Goal: Task Accomplishment & Management: Manage account settings

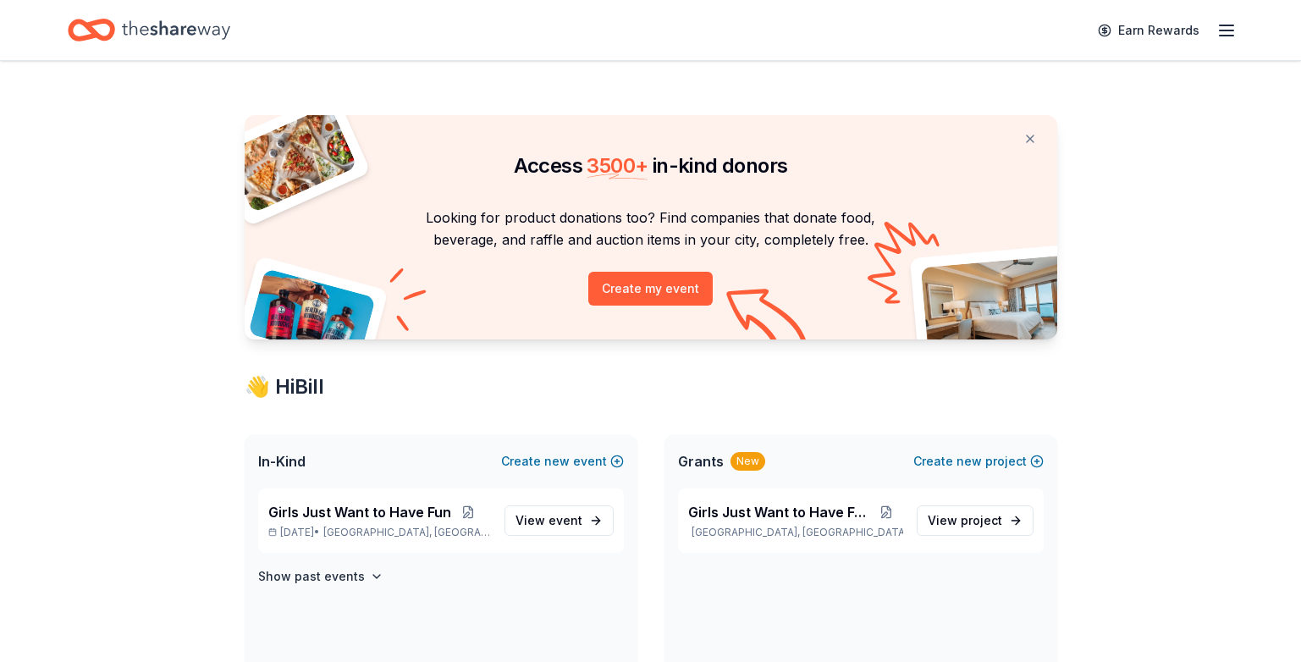
click at [1224, 28] on icon "button" at bounding box center [1227, 30] width 20 height 20
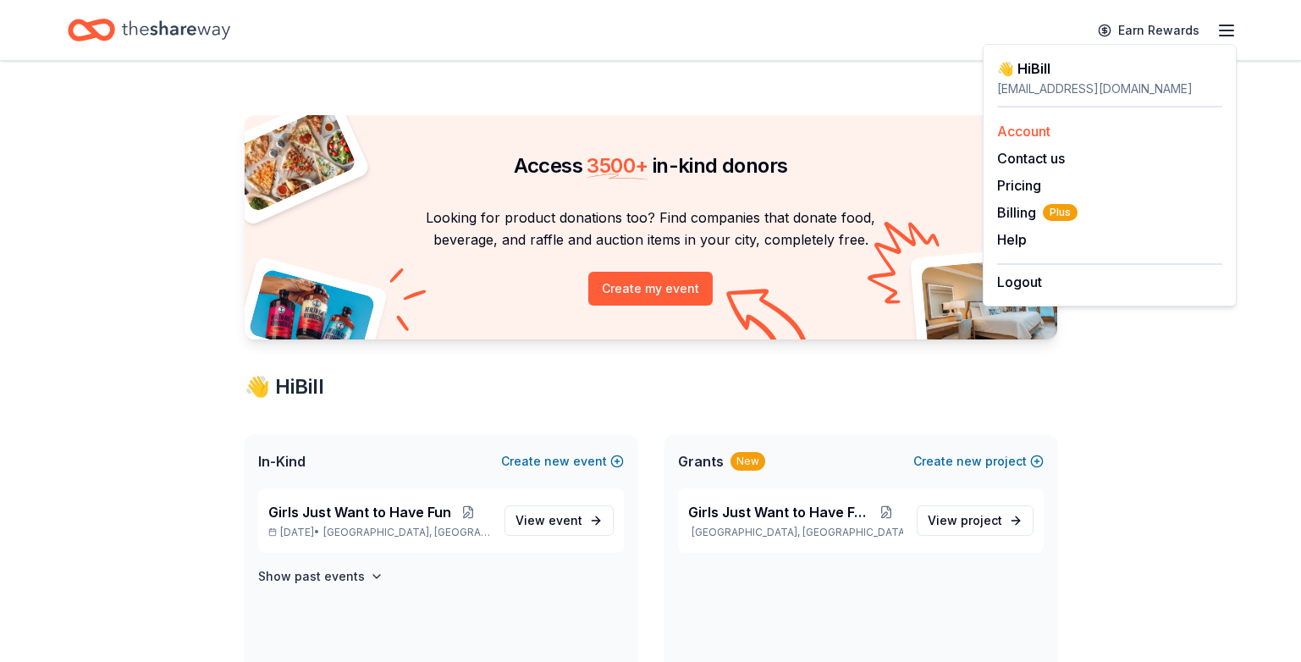
click at [1035, 135] on link "Account" at bounding box center [1023, 131] width 53 height 17
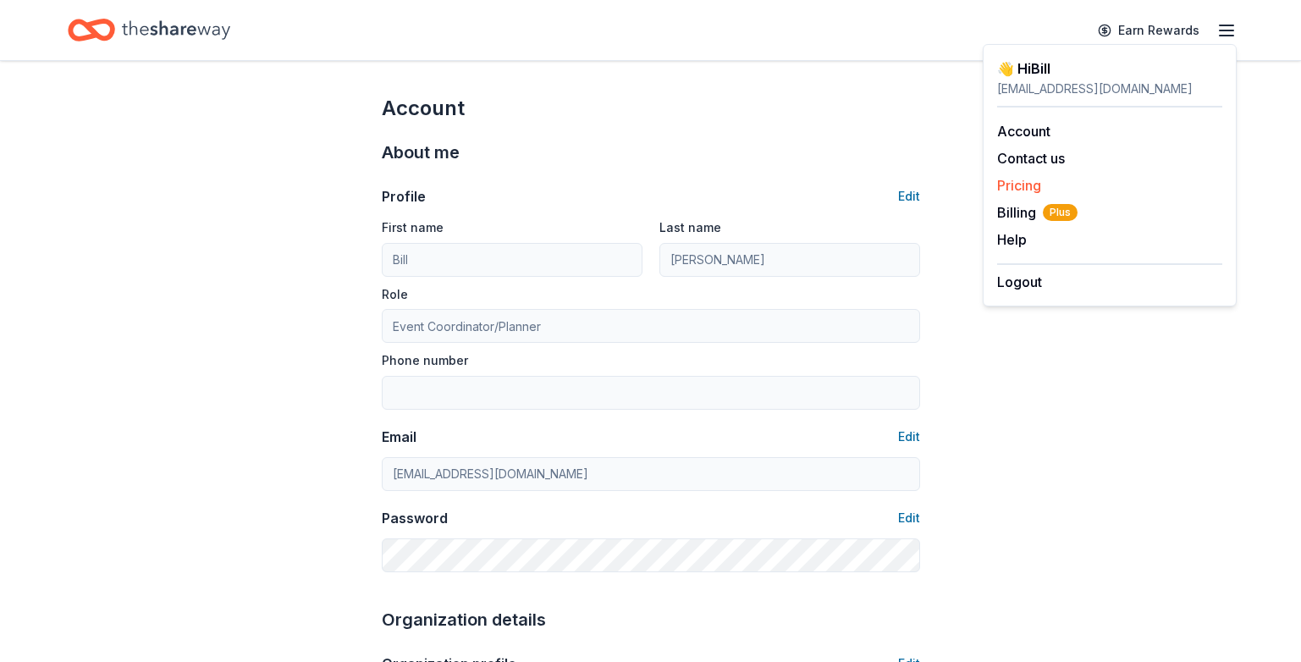
click at [1021, 191] on link "Pricing" at bounding box center [1019, 185] width 44 height 17
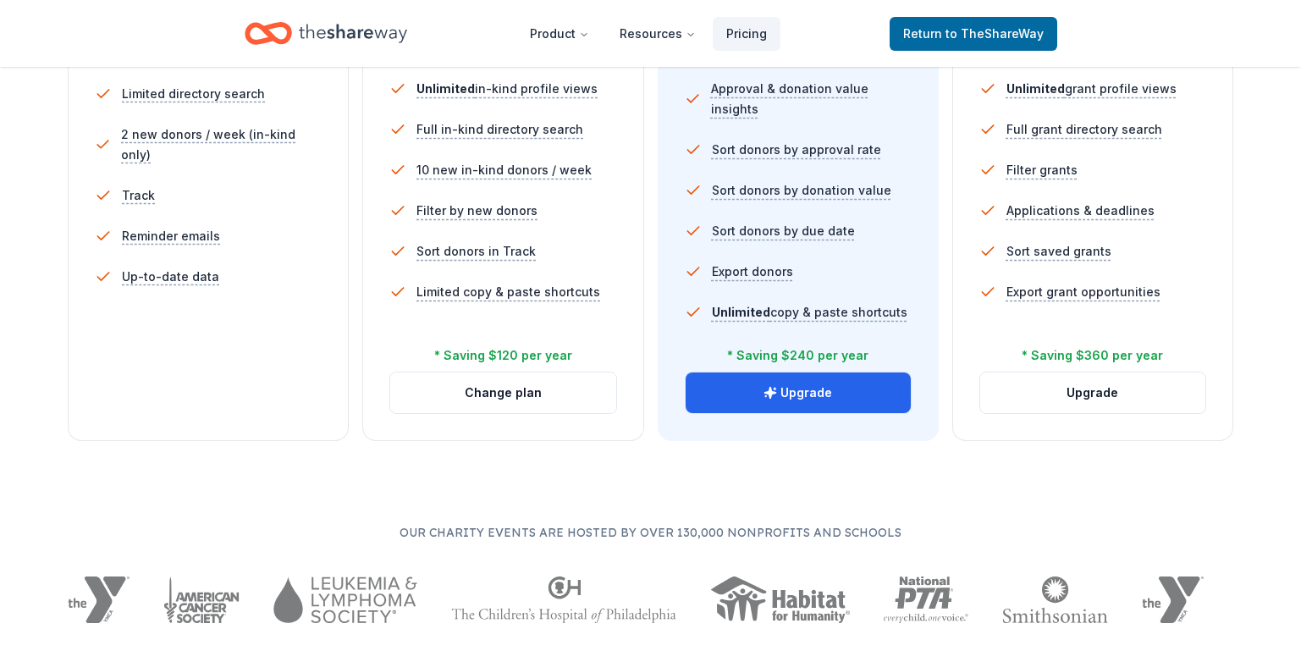
scroll to position [339, 0]
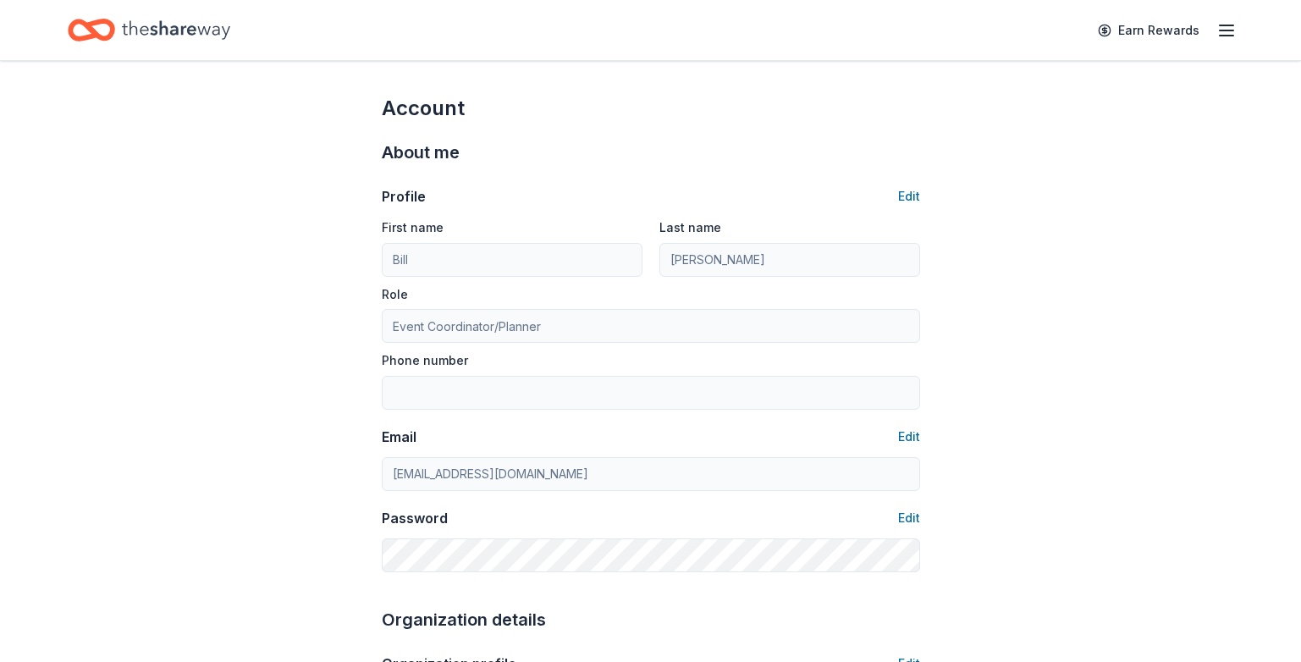
click at [1225, 36] on line "button" at bounding box center [1227, 36] width 14 height 0
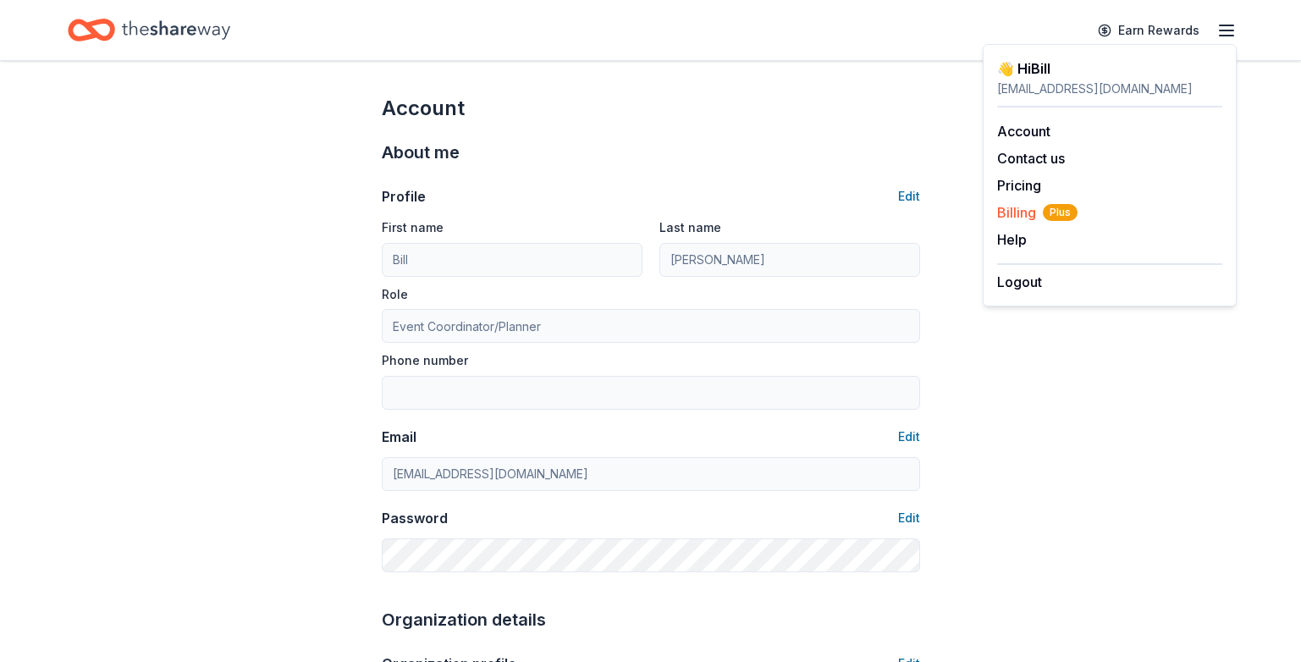
click at [1013, 213] on span "Billing Plus" at bounding box center [1037, 212] width 80 height 20
